Goal: Information Seeking & Learning: Understand process/instructions

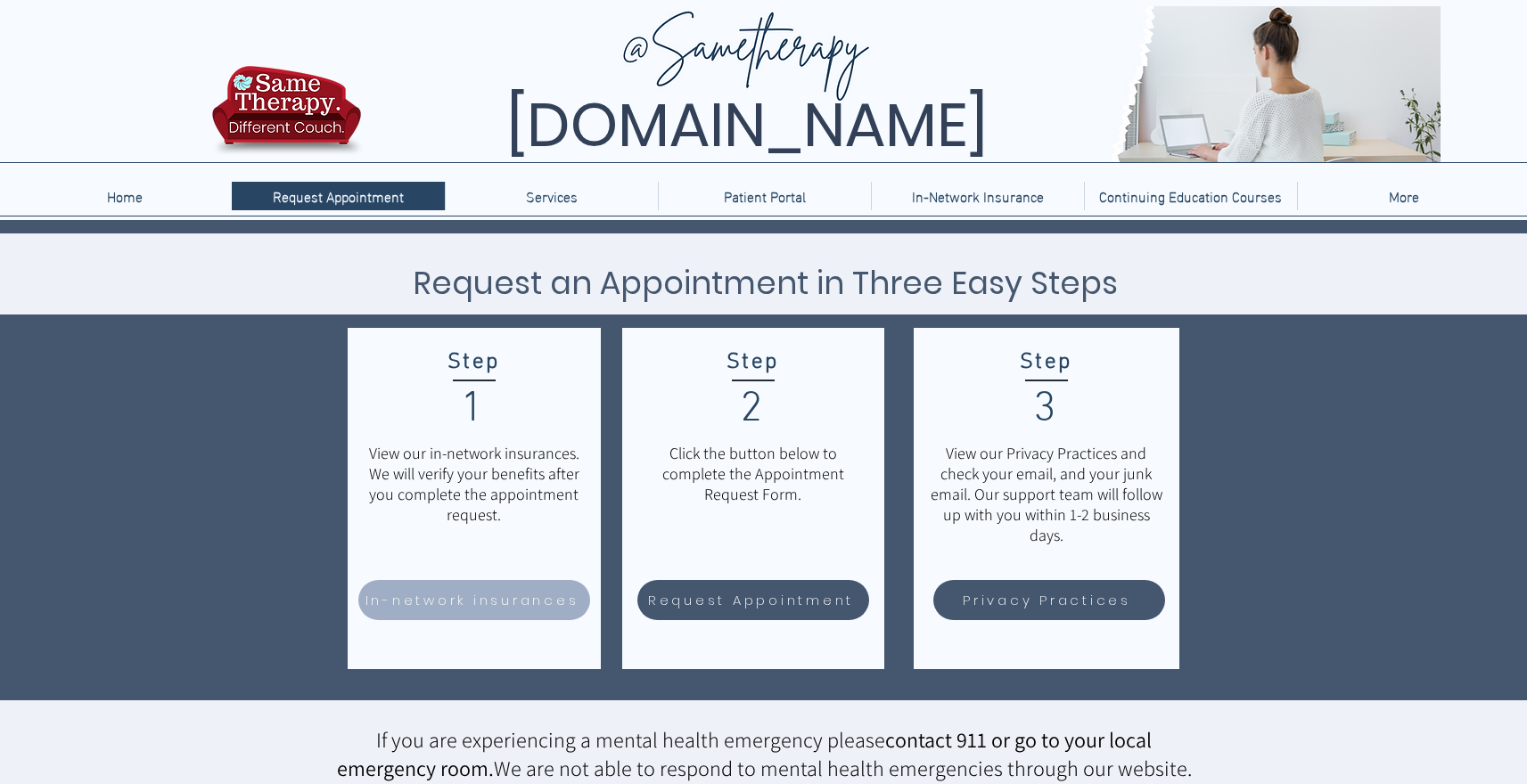
click at [484, 608] on span "In-network insurances" at bounding box center [472, 599] width 214 height 21
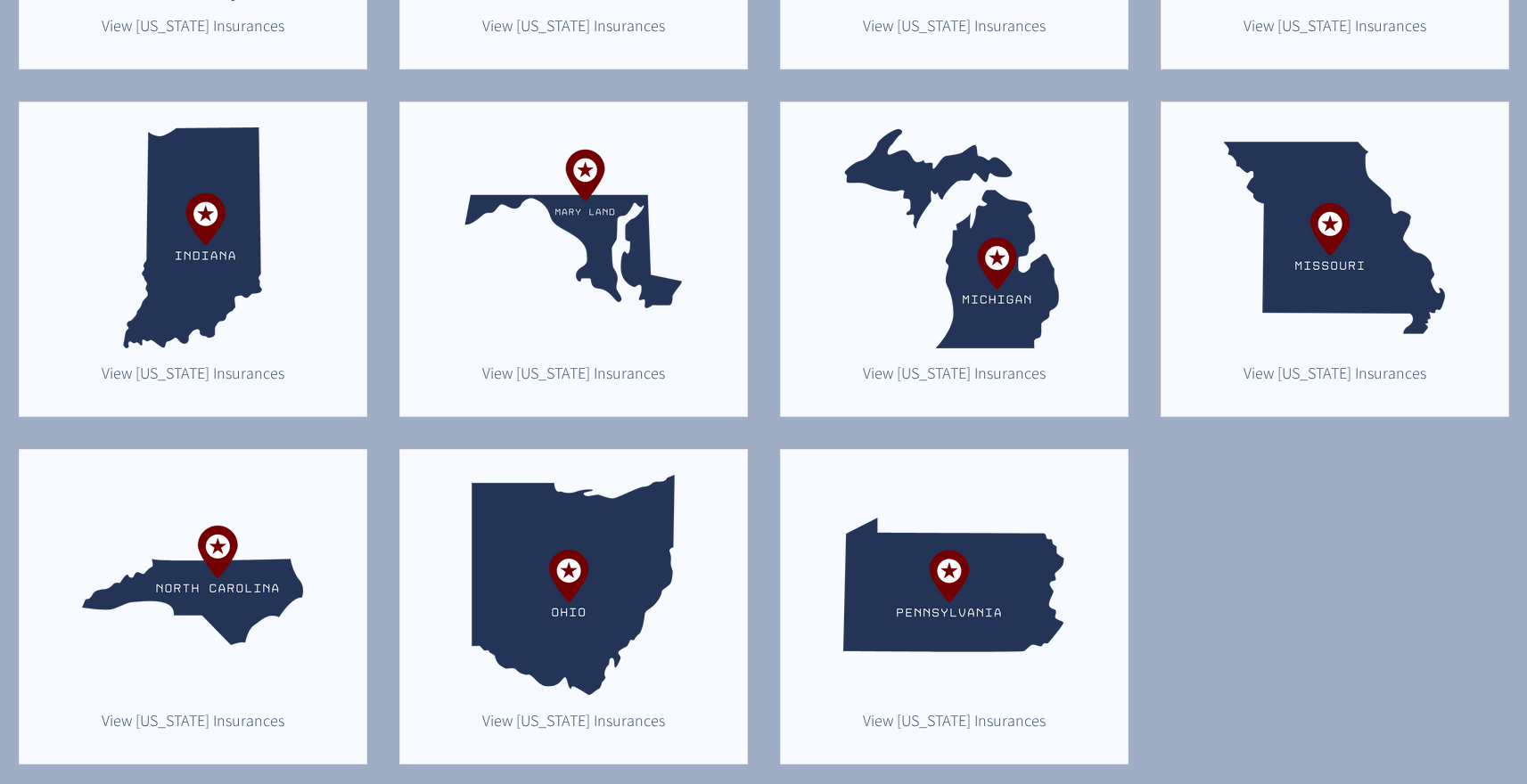
scroll to position [806, 0]
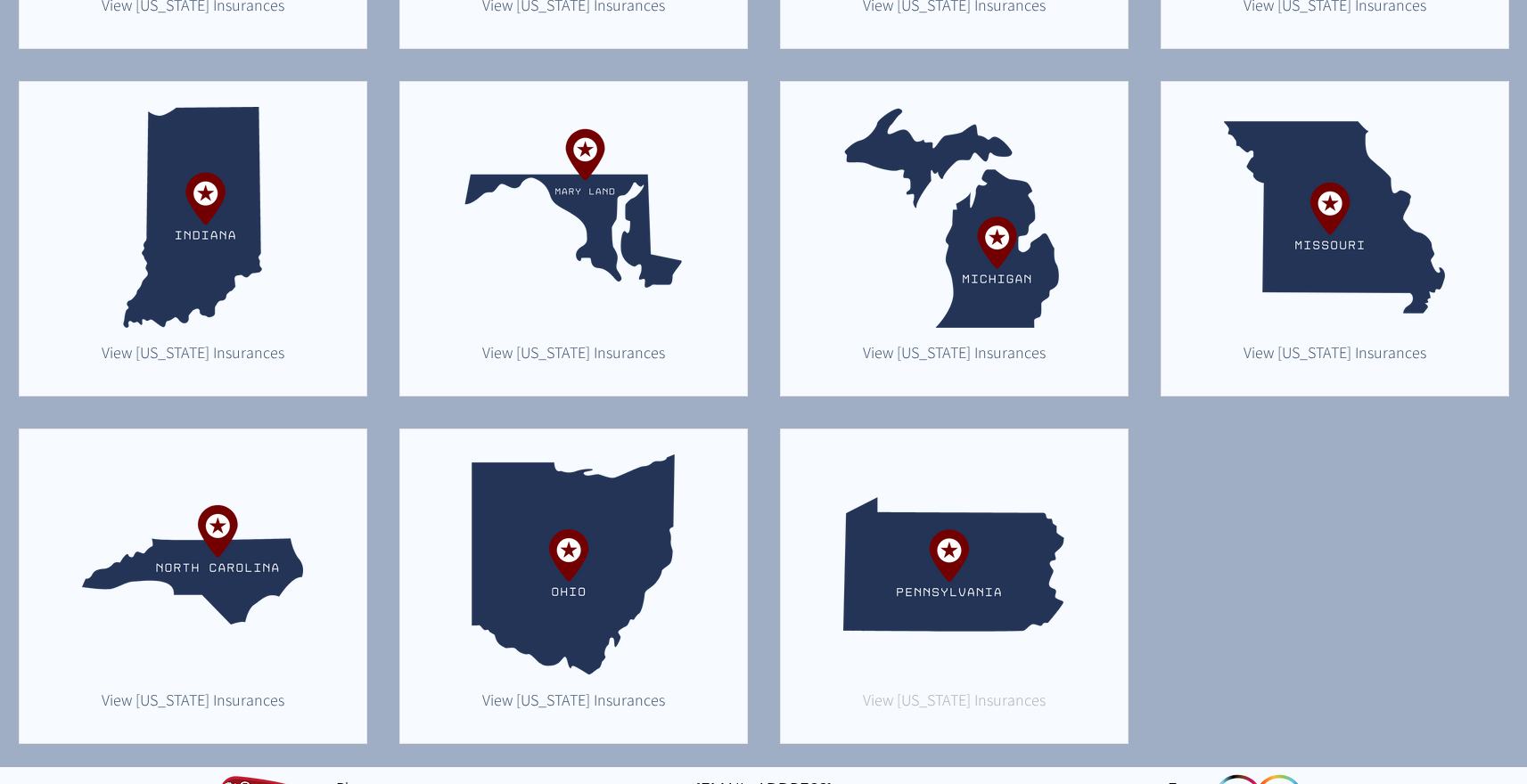
click at [974, 703] on span "View Pennsylvania Insurances" at bounding box center [954, 699] width 183 height 21
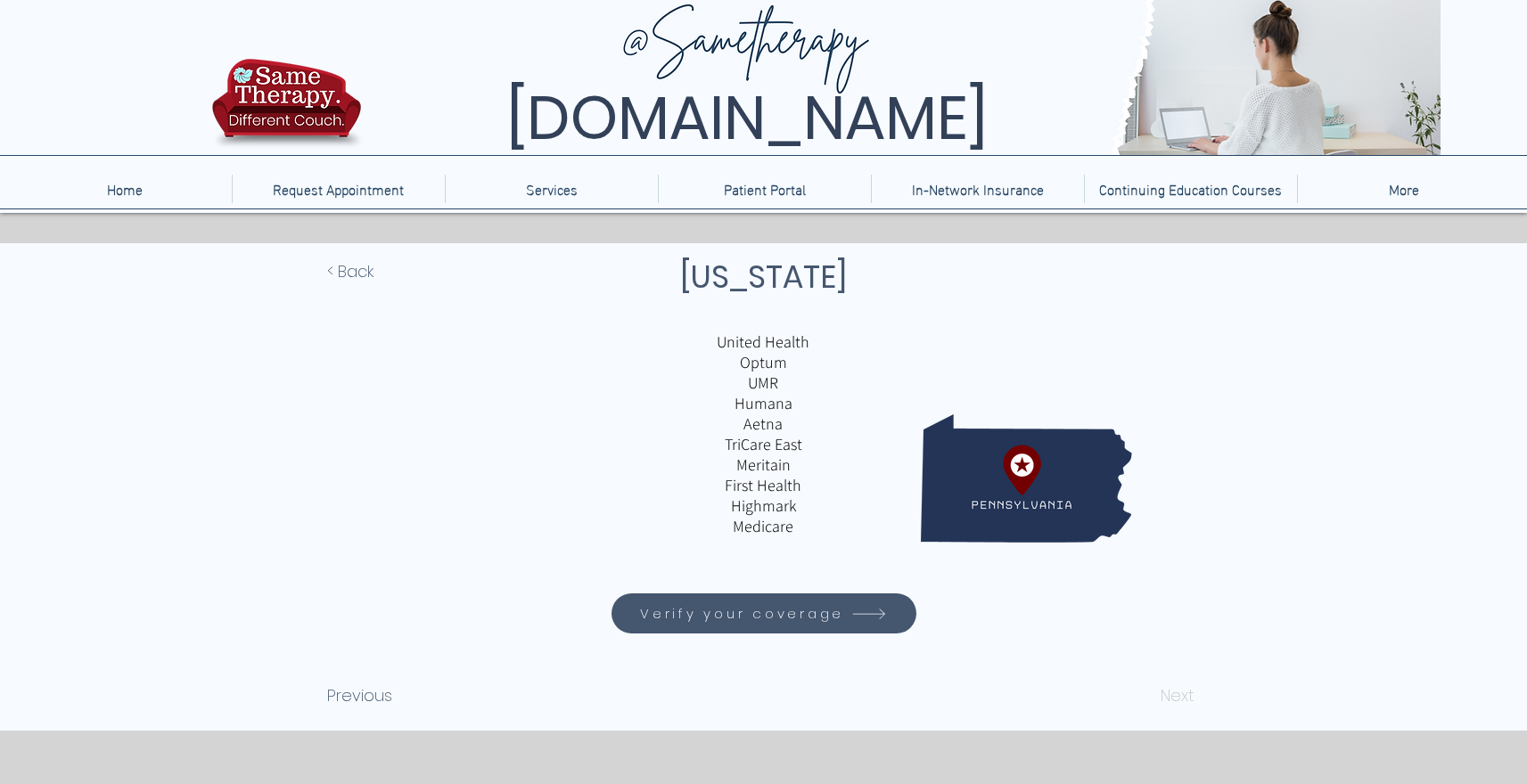
scroll to position [13, 0]
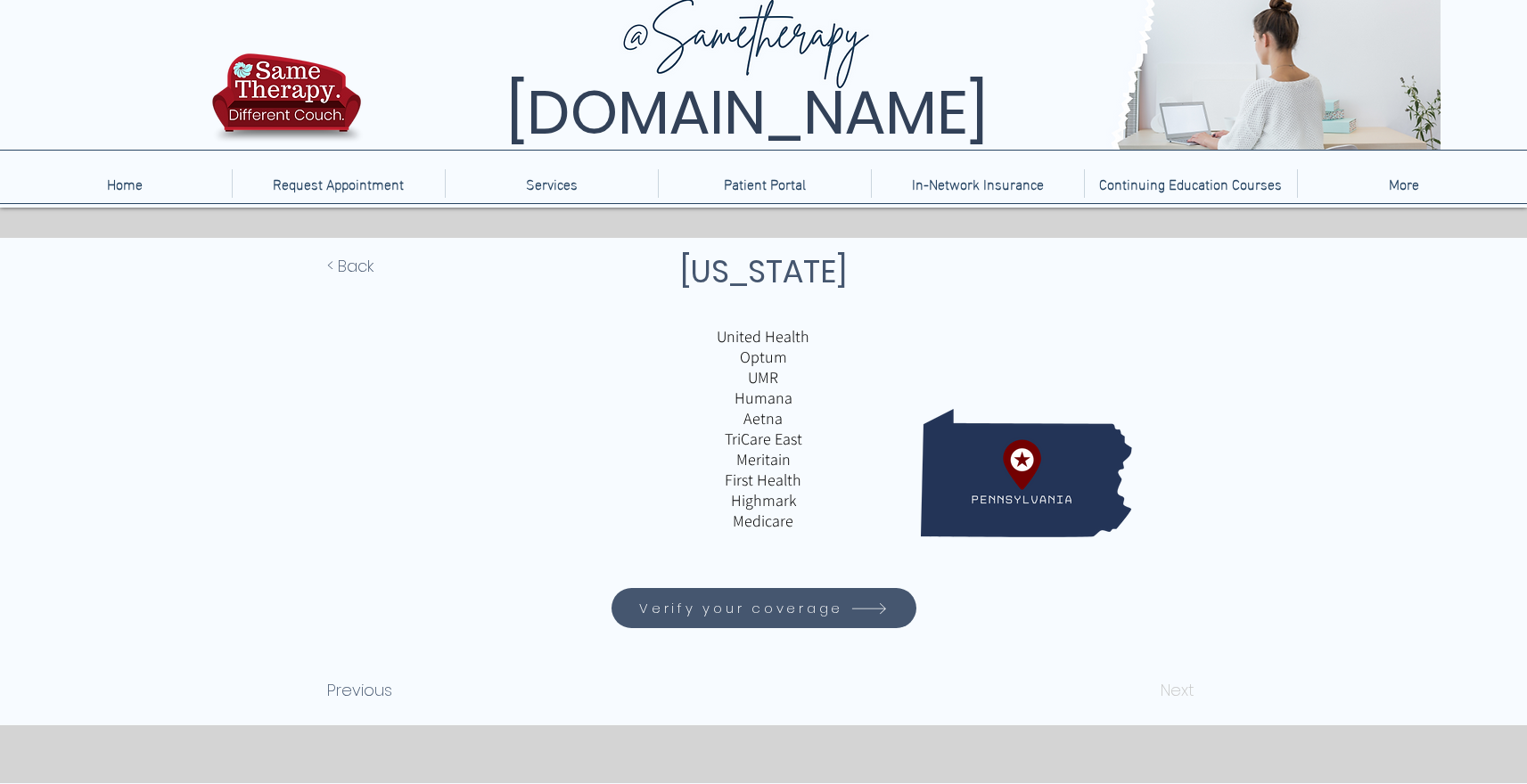
click at [814, 606] on span "Verify your coverage" at bounding box center [742, 607] width 205 height 21
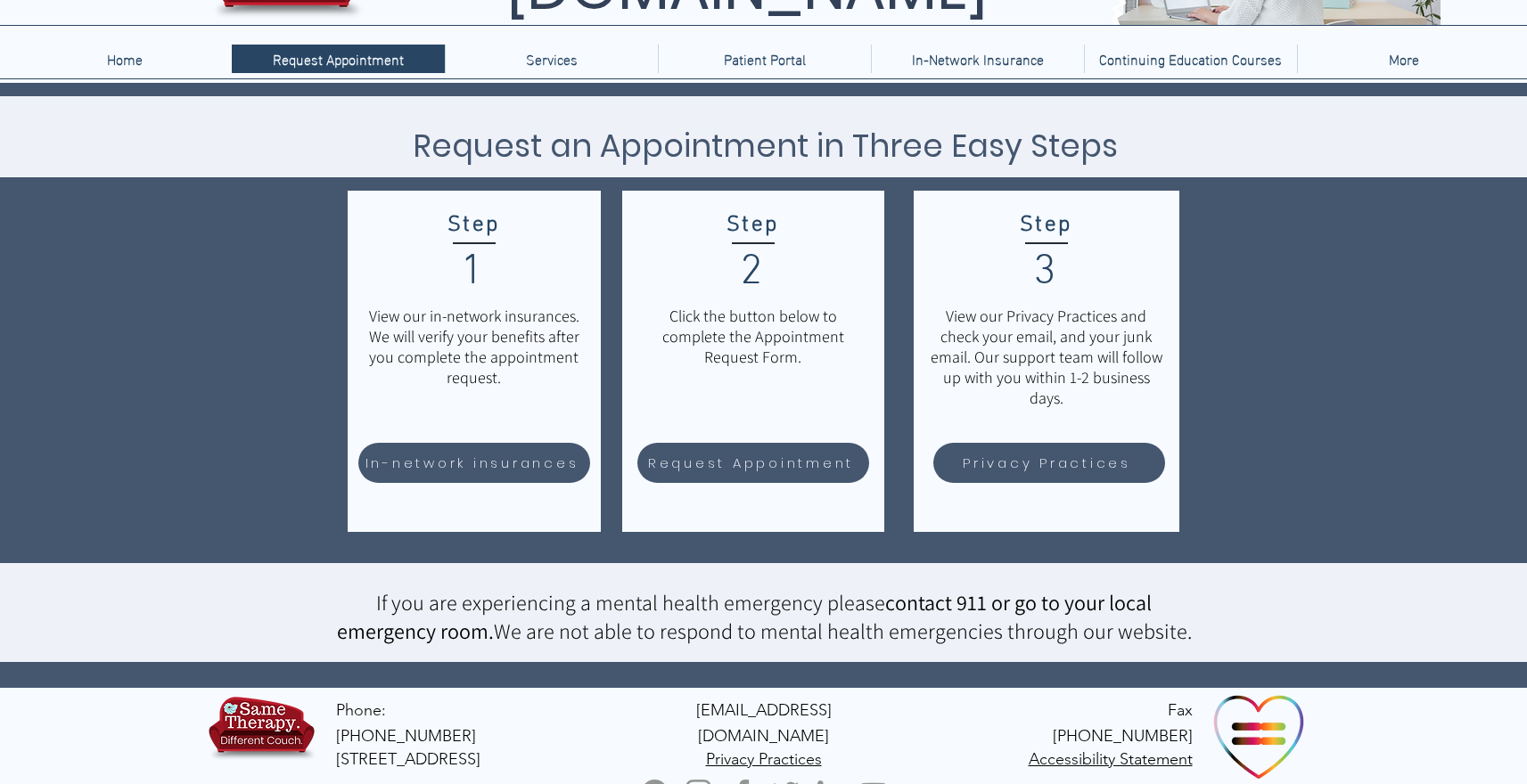
scroll to position [139, 0]
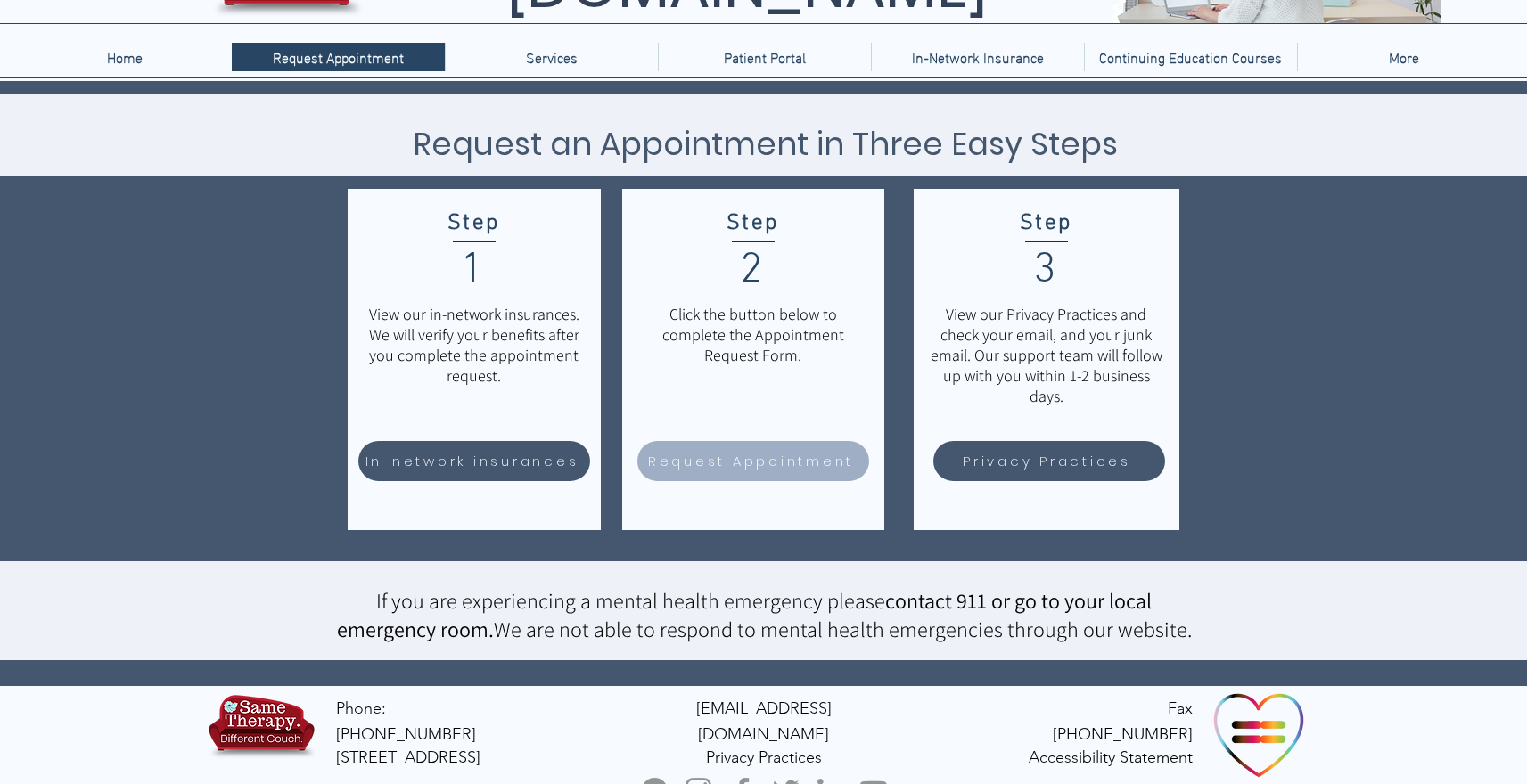
click at [754, 471] on span "Request Appointment" at bounding box center [751, 461] width 206 height 21
